Goal: Check status: Check status

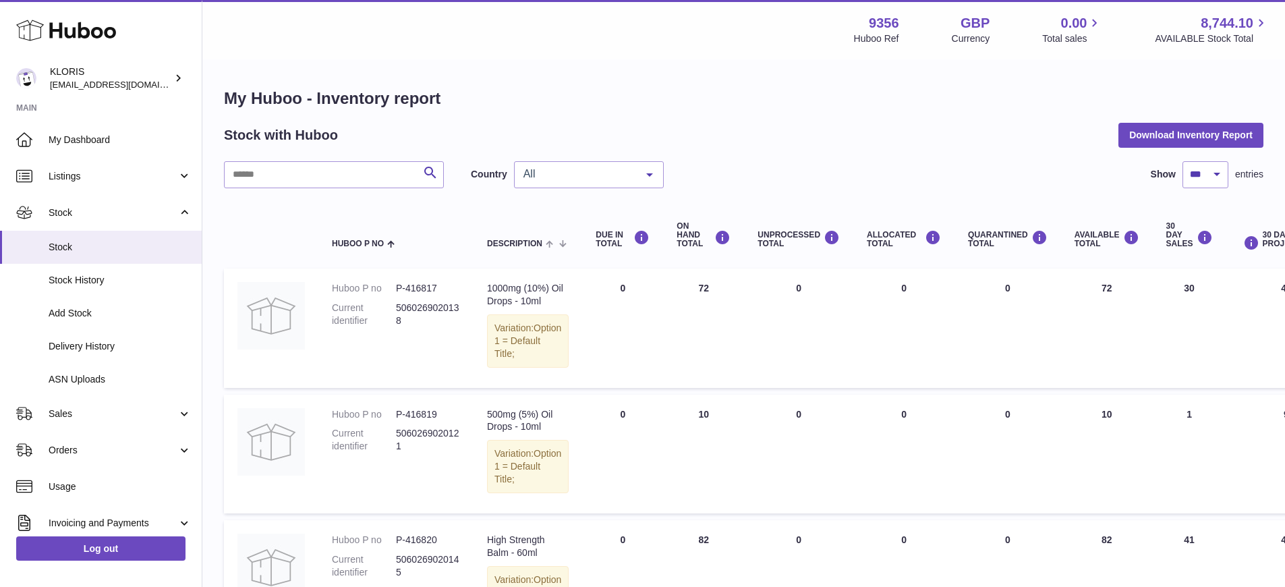
select select "***"
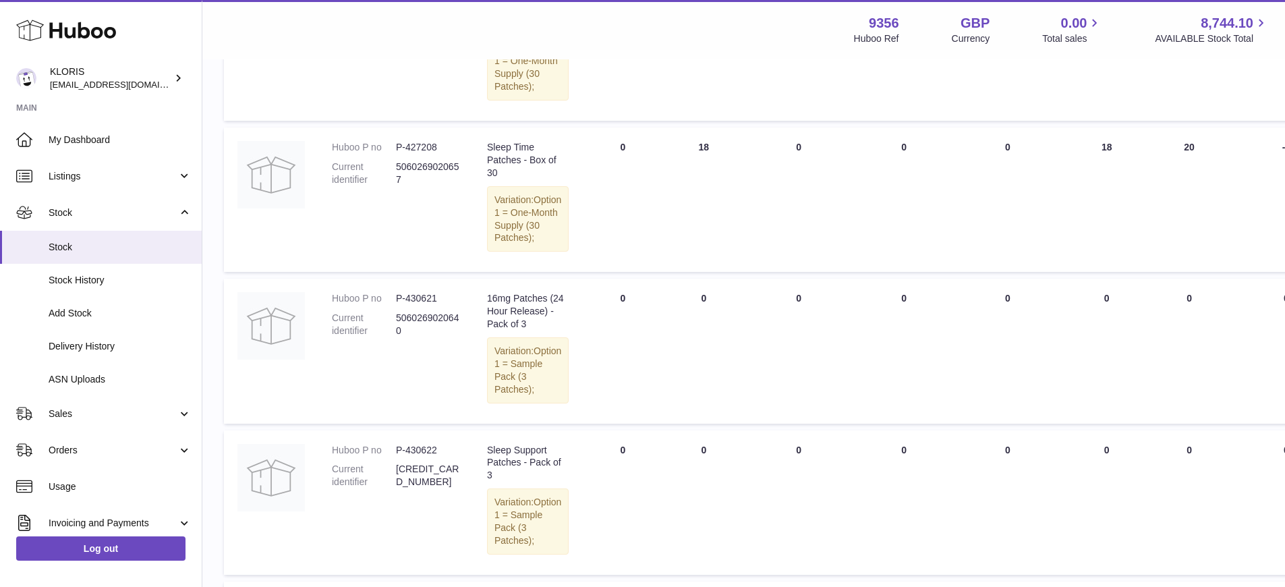
scroll to position [2015, 0]
click at [63, 408] on span "Sales" at bounding box center [113, 414] width 129 height 13
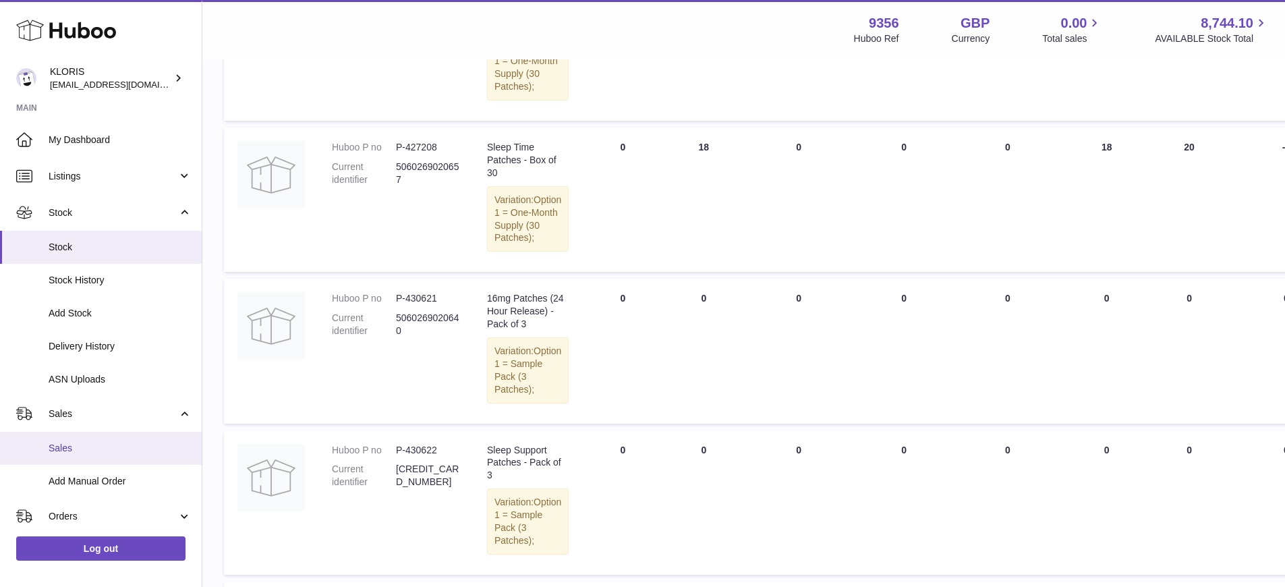
click at [63, 442] on span "Sales" at bounding box center [120, 448] width 143 height 13
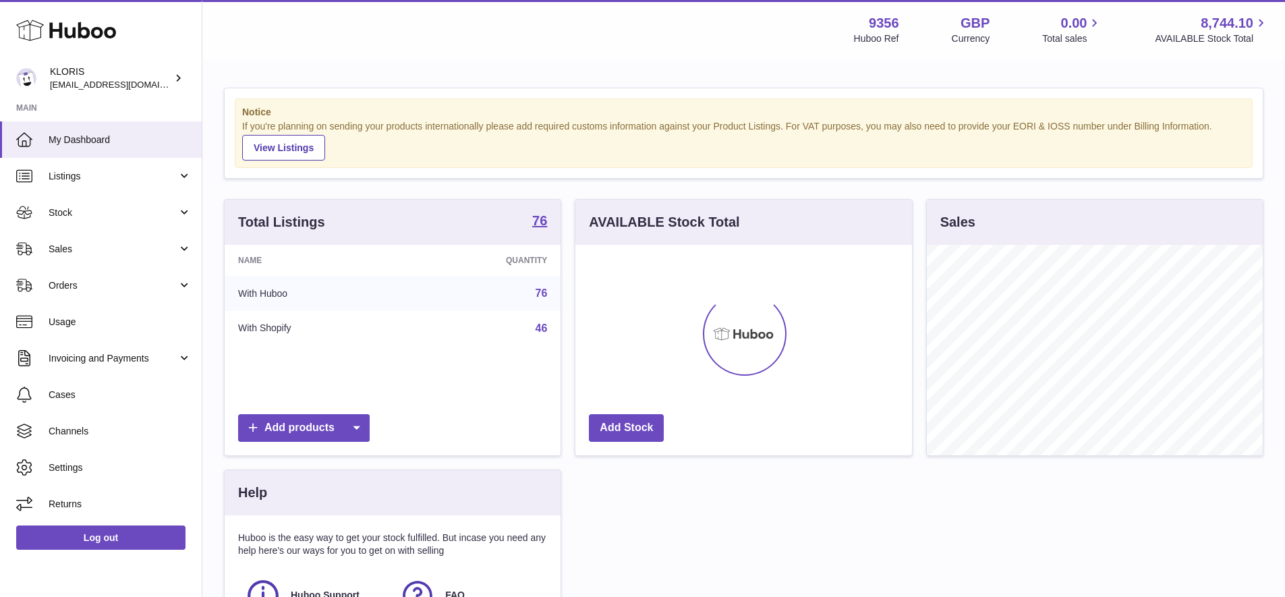
scroll to position [211, 337]
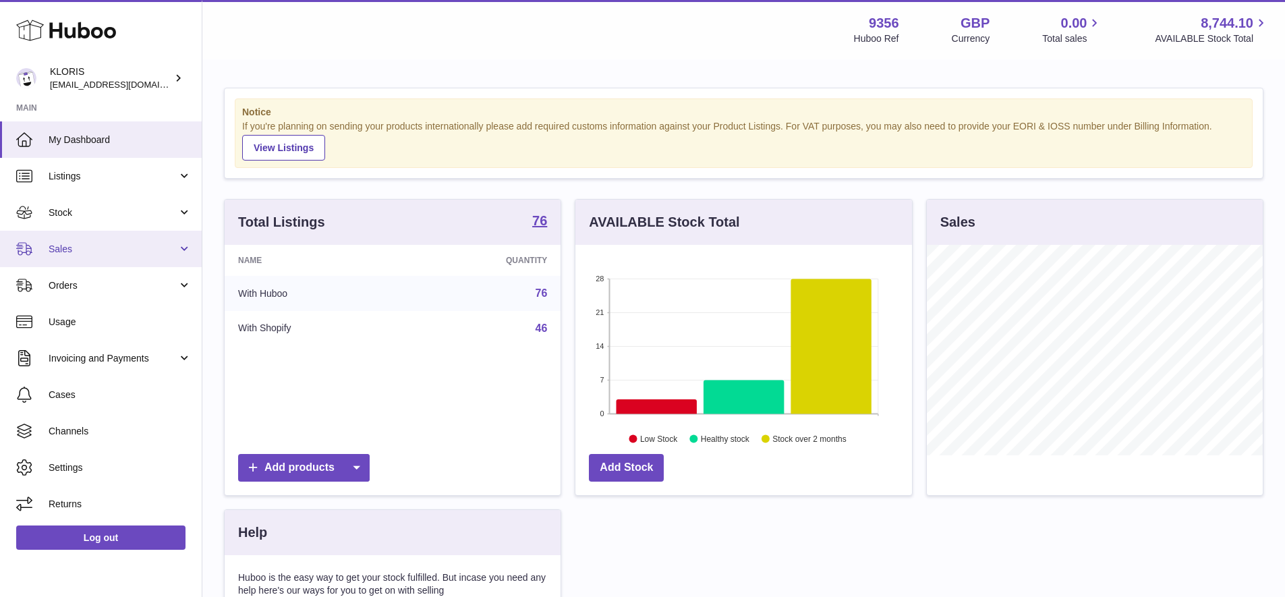
click at [63, 243] on span "Sales" at bounding box center [113, 249] width 129 height 13
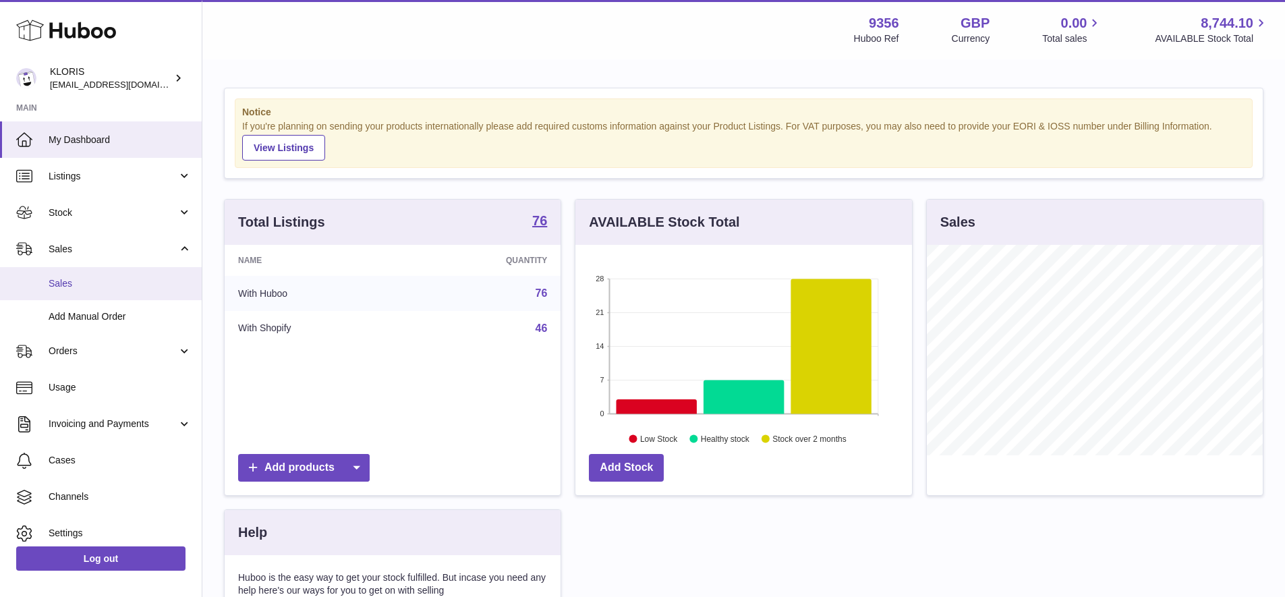
click at [76, 280] on span "Sales" at bounding box center [120, 283] width 143 height 13
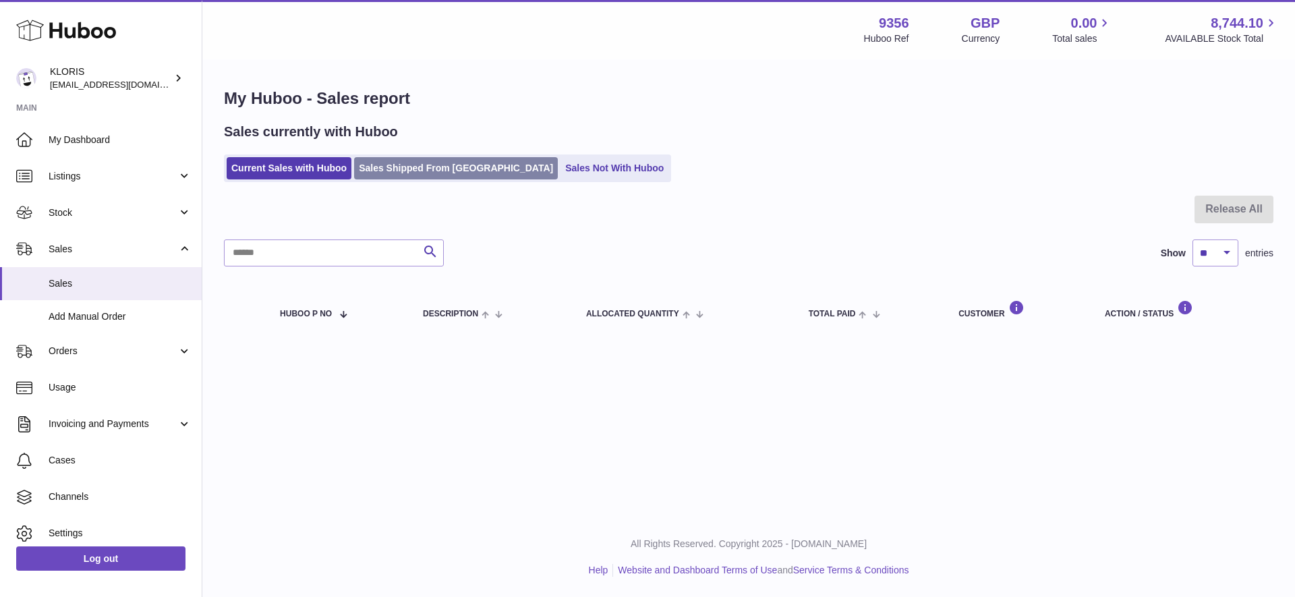
click at [434, 165] on link "Sales Shipped From [GEOGRAPHIC_DATA]" at bounding box center [456, 168] width 204 height 22
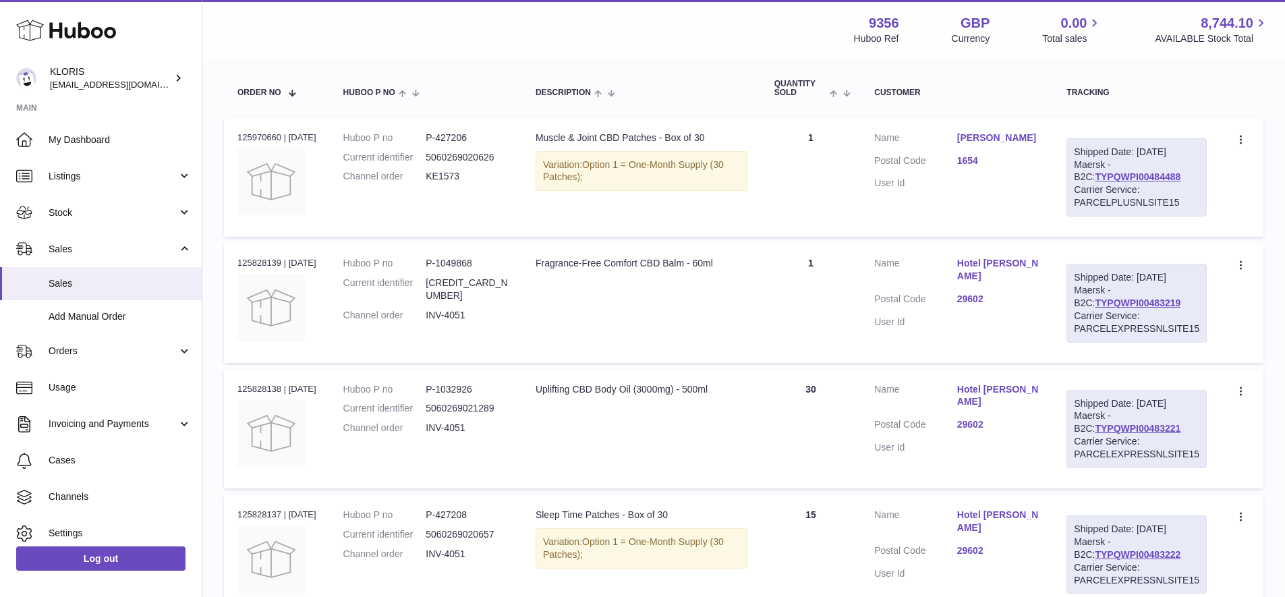
scroll to position [308, 0]
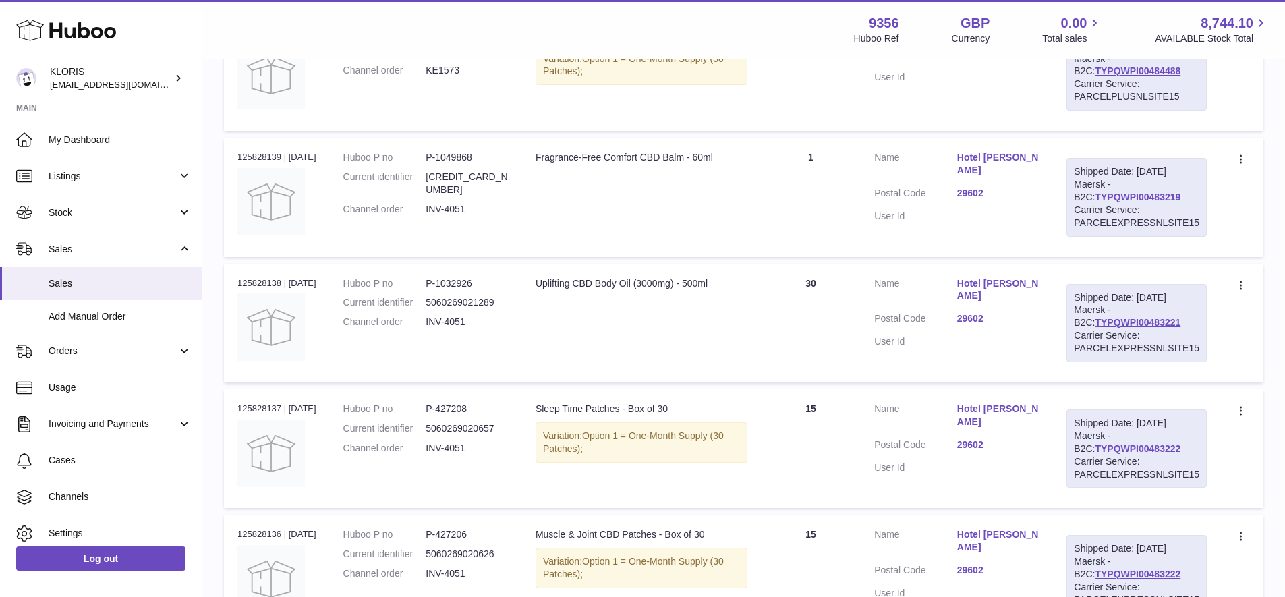
click at [1132, 192] on link "TYPQWPI00483219" at bounding box center [1138, 197] width 86 height 11
